Goal: Information Seeking & Learning: Understand process/instructions

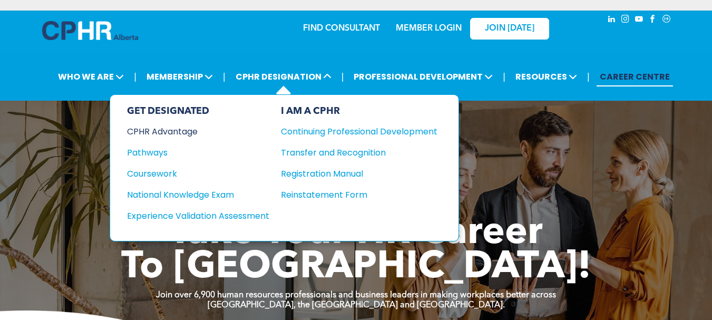
click at [187, 135] on div "CPHR Advantage" at bounding box center [191, 131] width 128 height 13
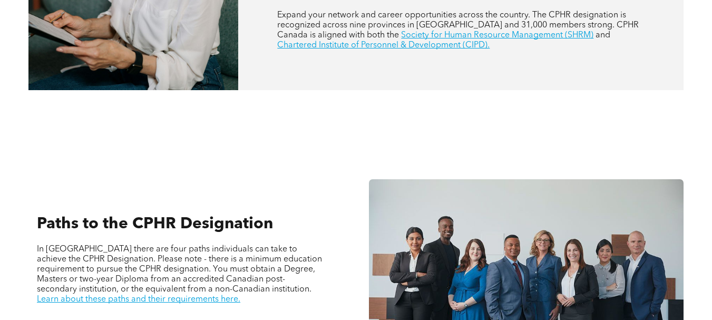
scroll to position [737, 0]
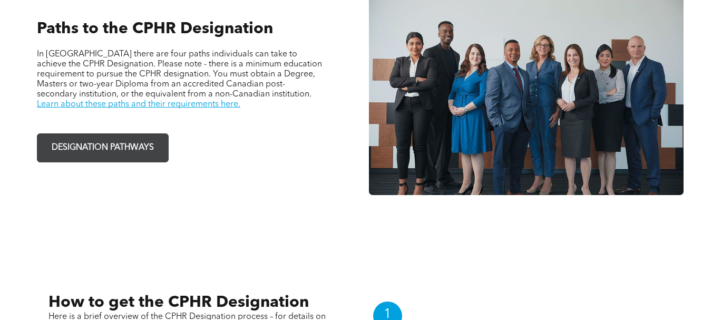
click at [119, 154] on span "DESIGNATION PATHWAYS" at bounding box center [103, 147] width 110 height 21
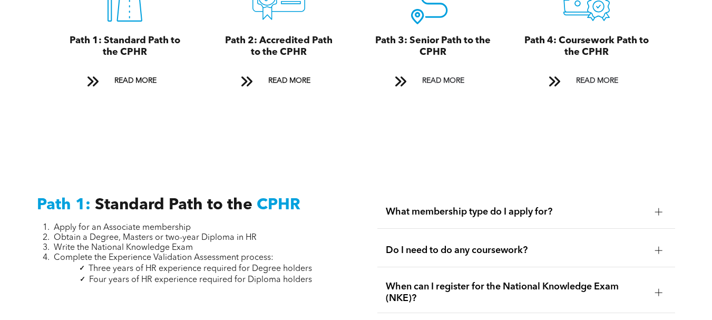
scroll to position [1317, 0]
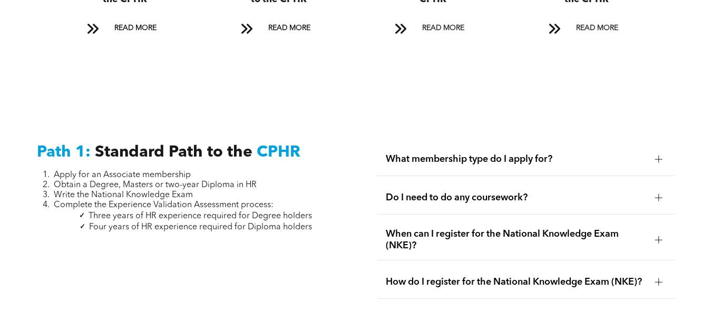
click at [563, 153] on span "What membership type do I apply for?" at bounding box center [516, 159] width 261 height 12
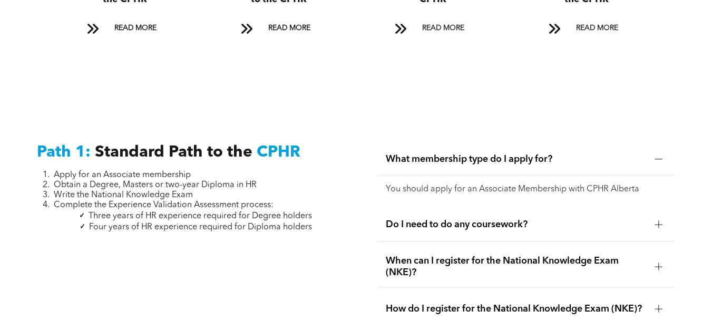
click at [563, 153] on span "What membership type do I apply for?" at bounding box center [516, 159] width 261 height 12
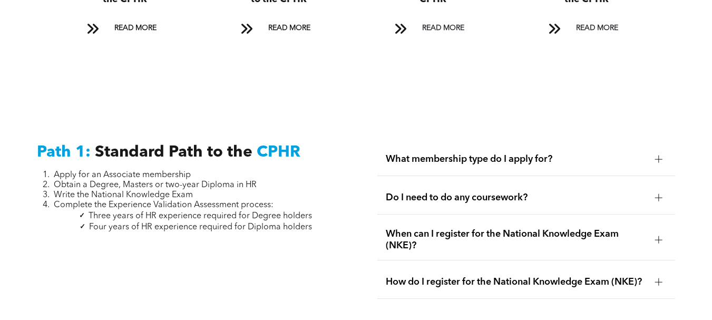
scroll to position [1369, 0]
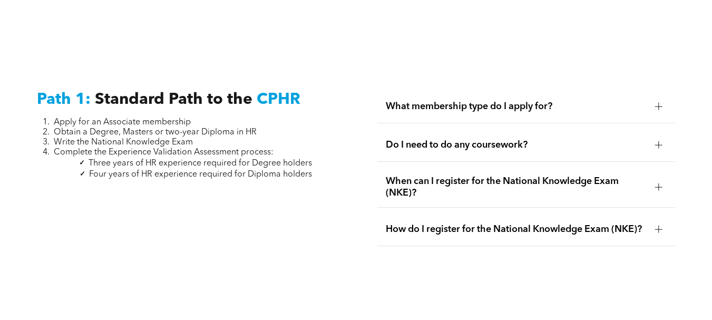
click at [545, 139] on span "Do I need to do any coursework?" at bounding box center [516, 145] width 261 height 12
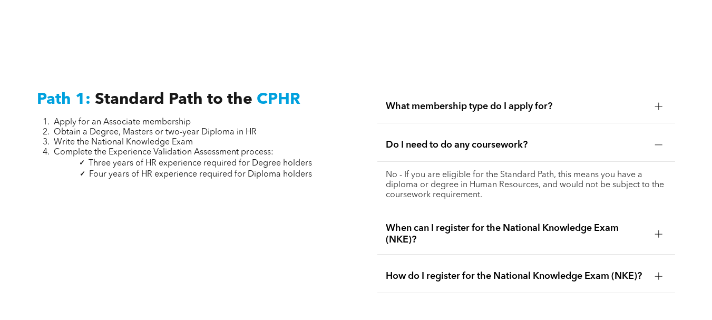
click at [545, 139] on span "Do I need to do any coursework?" at bounding box center [516, 145] width 261 height 12
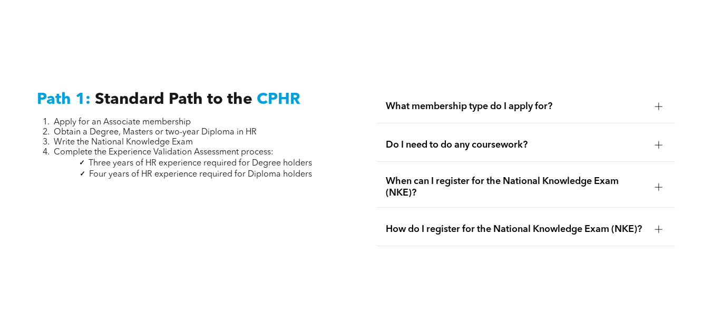
click at [555, 175] on span "When can I register for the National Knowledge Exam (NKE)?" at bounding box center [516, 186] width 261 height 23
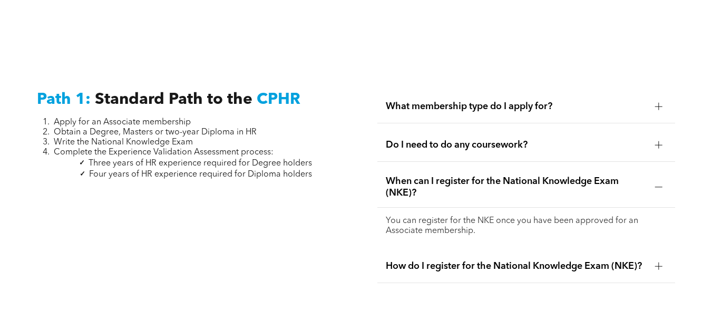
click at [555, 175] on span "When can I register for the National Knowledge Exam (NKE)?" at bounding box center [516, 186] width 261 height 23
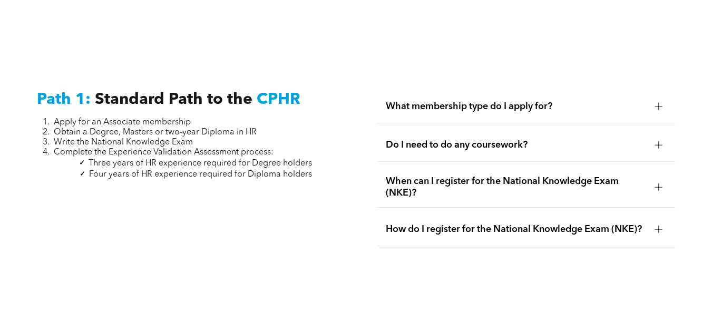
click at [562, 223] on span "How do I register for the National Knowledge Exam (NKE)?" at bounding box center [516, 229] width 261 height 12
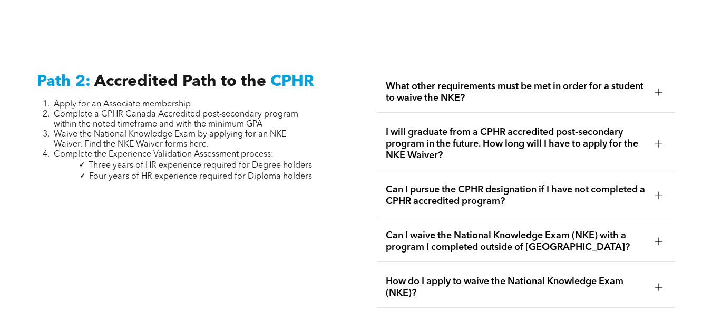
scroll to position [1738, 0]
